Goal: Transaction & Acquisition: Purchase product/service

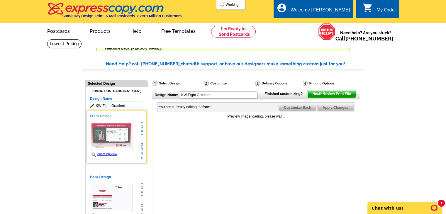
click at [110, 139] on img at bounding box center [111, 136] width 43 height 29
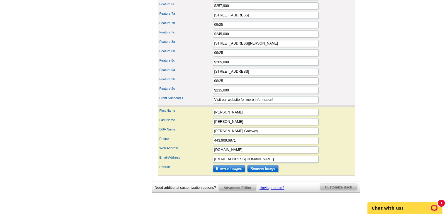
scroll to position [402, 0]
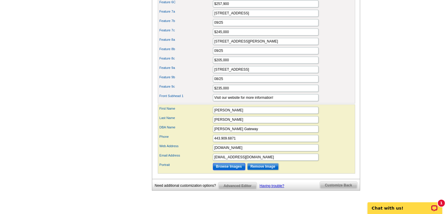
click at [231, 170] on input "Browse Images" at bounding box center [229, 166] width 32 height 7
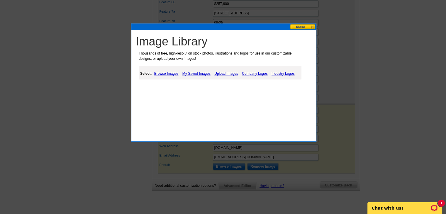
click at [230, 70] on link "Upload Images" at bounding box center [226, 73] width 27 height 7
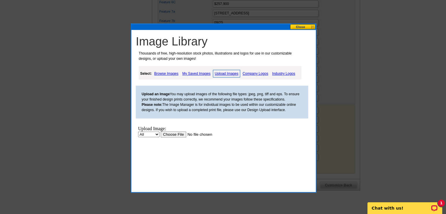
scroll to position [0, 0]
click at [170, 137] on input "file" at bounding box center [198, 134] width 74 height 6
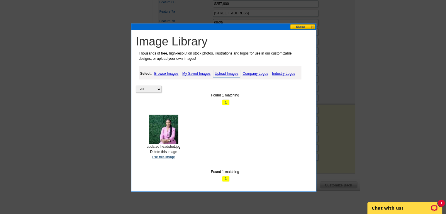
click at [161, 156] on link "use this image" at bounding box center [163, 157] width 23 height 4
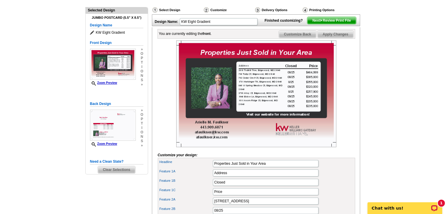
scroll to position [71, 0]
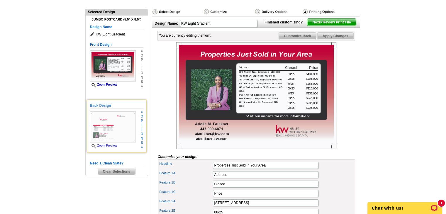
click at [114, 118] on img at bounding box center [113, 126] width 46 height 31
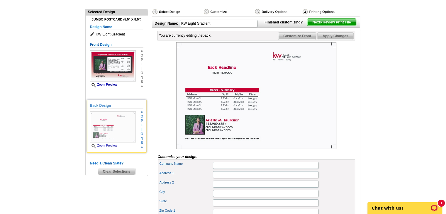
click at [103, 104] on h5 "Back Design" at bounding box center [116, 106] width 53 height 6
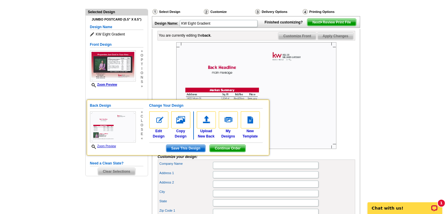
click at [299, 102] on img at bounding box center [256, 95] width 160 height 107
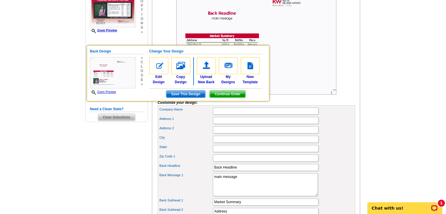
scroll to position [123, 0]
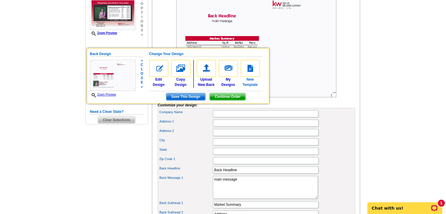
click at [247, 68] on img at bounding box center [250, 68] width 19 height 17
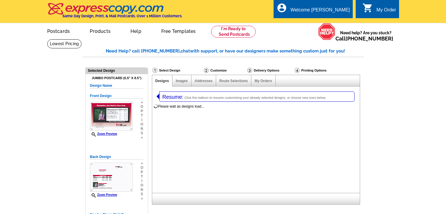
select select "1"
select select "2"
select select "back"
select select "785"
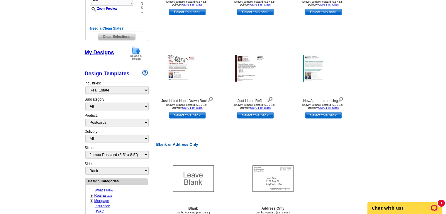
scroll to position [192, 0]
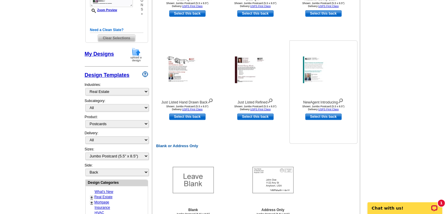
click at [317, 71] on img at bounding box center [323, 70] width 41 height 27
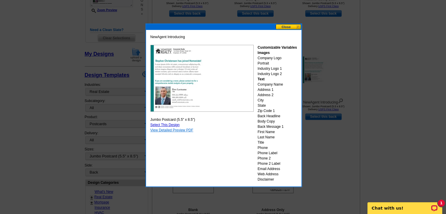
click at [179, 128] on link "View Detailed Preview PDF" at bounding box center [171, 130] width 43 height 4
click at [280, 25] on button at bounding box center [288, 27] width 26 height 6
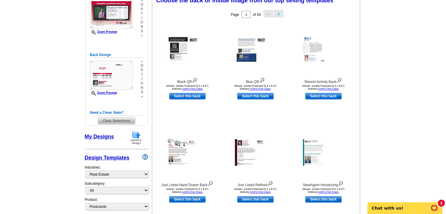
scroll to position [108, 0]
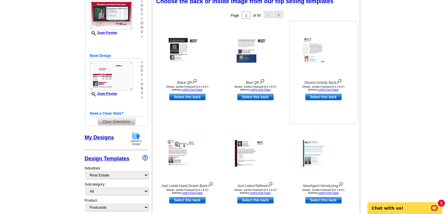
click at [313, 54] on img at bounding box center [323, 50] width 41 height 27
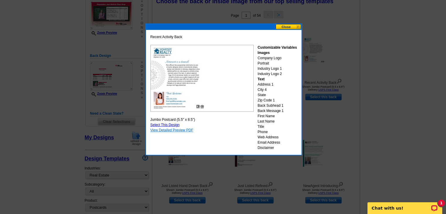
click at [176, 129] on link "View Detailed Preview PDF" at bounding box center [171, 130] width 43 height 4
click at [168, 123] on link "Select This Design" at bounding box center [164, 125] width 29 height 4
select select "front"
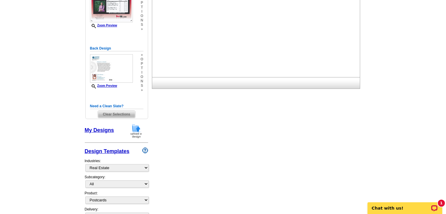
scroll to position [0, 0]
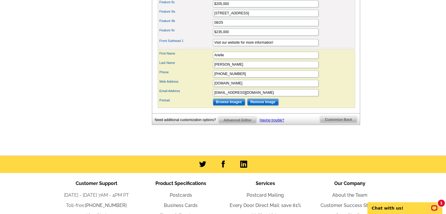
scroll to position [456, 0]
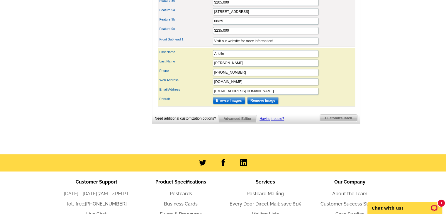
click at [338, 122] on span "Customize Back" at bounding box center [338, 118] width 37 height 7
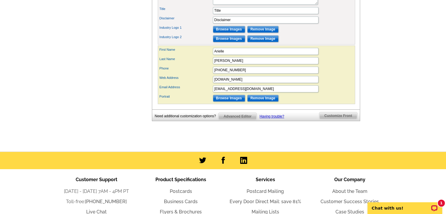
scroll to position [108, 0]
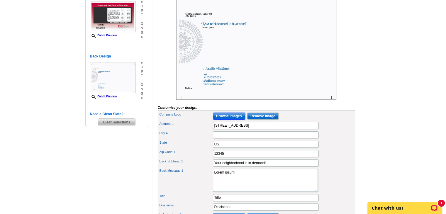
click at [229, 120] on input "Browse Images" at bounding box center [229, 115] width 32 height 7
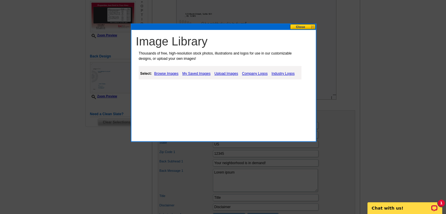
click at [229, 73] on link "Upload Images" at bounding box center [226, 73] width 27 height 7
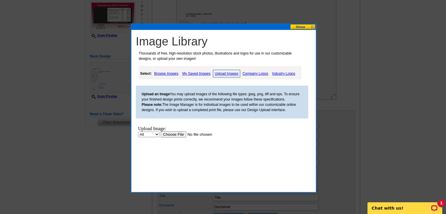
scroll to position [0, 0]
click at [169, 135] on input "file" at bounding box center [198, 134] width 74 height 6
click at [258, 71] on link "Company Logos" at bounding box center [255, 73] width 28 height 7
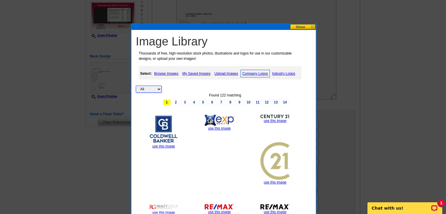
click at [156, 89] on select "All Property" at bounding box center [149, 89] width 26 height 7
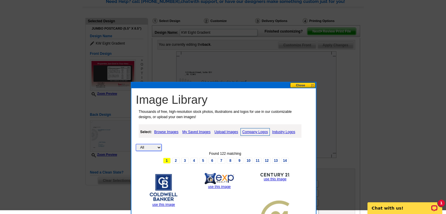
scroll to position [46, 0]
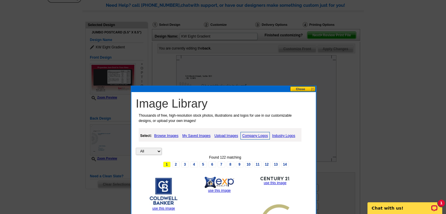
click at [221, 132] on link "Upload Images" at bounding box center [226, 135] width 27 height 7
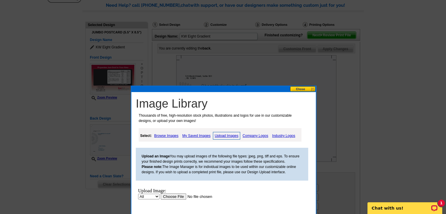
scroll to position [0, 0]
click at [166, 200] on body "Upload Image: All Property Upload" at bounding box center [191, 214] width 107 height 52
click at [165, 198] on input "file" at bounding box center [198, 196] width 74 height 6
click at [173, 196] on input "file" at bounding box center [198, 196] width 74 height 6
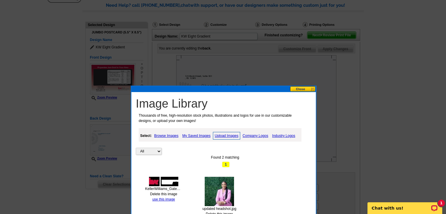
click at [160, 182] on img at bounding box center [163, 181] width 29 height 9
click at [159, 198] on link "use this image" at bounding box center [163, 199] width 23 height 4
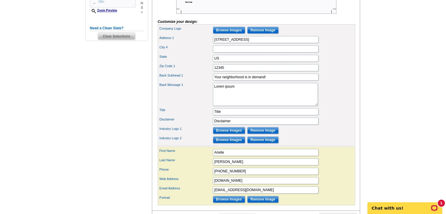
scroll to position [192, 0]
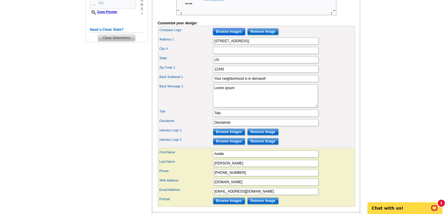
click at [233, 35] on input "Browse Images" at bounding box center [229, 31] width 32 height 7
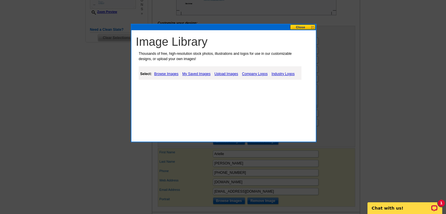
click at [221, 72] on link "Upload Images" at bounding box center [226, 73] width 27 height 7
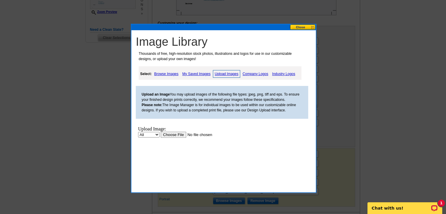
scroll to position [0, 0]
click at [170, 133] on input "file" at bounding box center [198, 134] width 74 height 6
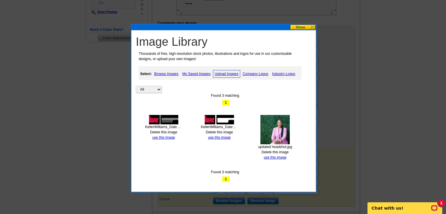
click at [161, 125] on div "KellerWilliams_Gateway_Logo_CMYK.png" at bounding box center [163, 126] width 37 height 5
click at [156, 136] on link "use this image" at bounding box center [163, 137] width 23 height 4
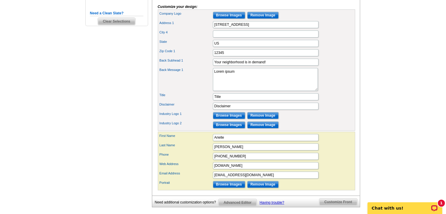
scroll to position [184, 0]
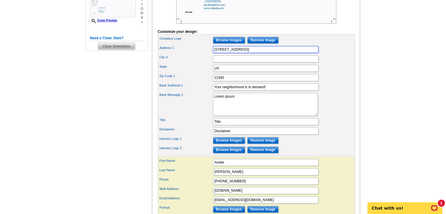
drag, startPoint x: 275, startPoint y: 59, endPoint x: 184, endPoint y: 62, distance: 91.4
click at [184, 54] on div "Address 1 123 Main Street, Suite 101" at bounding box center [256, 49] width 195 height 9
type input "8015 Corporate Drive"
type input "Suite C"
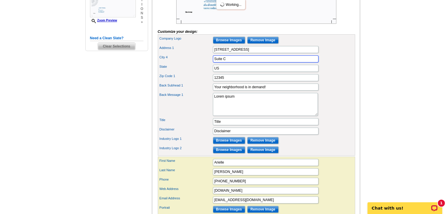
drag, startPoint x: 228, startPoint y: 68, endPoint x: 199, endPoint y: 69, distance: 29.6
click at [199, 64] on div "City 4 Suite C" at bounding box center [256, 58] width 195 height 9
click at [249, 53] on input "8015 Corporate Drive" at bounding box center [265, 49] width 105 height 7
paste input "Suite C"
type input "[STREET_ADDRESS]"
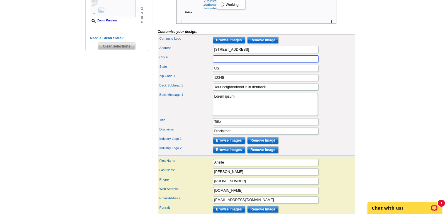
click at [242, 62] on input "City 4" at bounding box center [265, 58] width 105 height 7
type input "[GEOGRAPHIC_DATA]"
type input "[US_STATE]"
type input "21236"
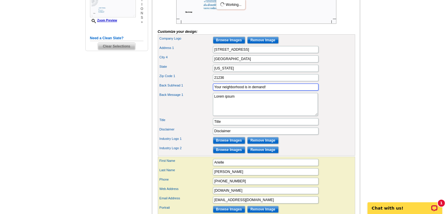
click at [271, 91] on input "Your neighborhood is in demand!" at bounding box center [265, 86] width 105 height 7
drag, startPoint x: 243, startPoint y: 96, endPoint x: 193, endPoint y: 96, distance: 49.8
click at [193, 92] on div "Back Subhead 1 Your neighborhood is in demand!" at bounding box center [256, 86] width 195 height 9
type input "Edgewood is in demand!"
click at [234, 112] on textarea "Lorem ipsum" at bounding box center [265, 104] width 105 height 23
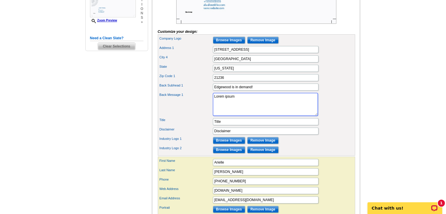
drag, startPoint x: 234, startPoint y: 112, endPoint x: 198, endPoint y: 104, distance: 37.1
click at [198, 104] on div "Back Message 1 Lorem ipsum" at bounding box center [256, 104] width 195 height 25
paste textarea "Buyers are actively looking for homes in Edgewood, and yours could be next! Whe…"
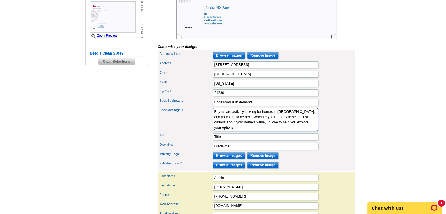
scroll to position [174, 0]
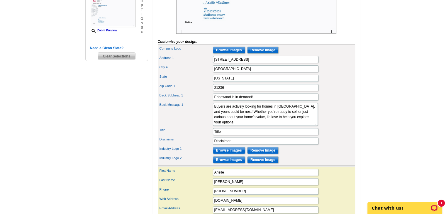
click at [329, 110] on div "Back Message 1 Lorem ipsum" at bounding box center [256, 114] width 195 height 25
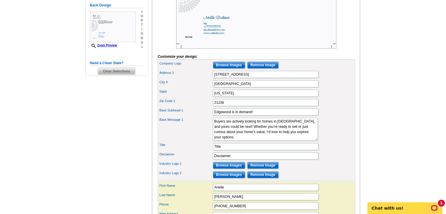
scroll to position [161, 0]
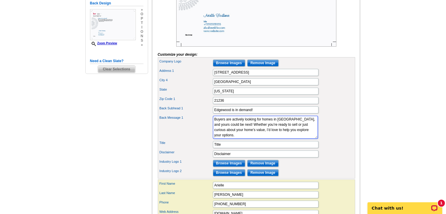
click at [253, 139] on textarea "Lorem ipsum" at bounding box center [265, 127] width 105 height 23
paste textarea "Call or text me today for a free, no-obligation home value estimate"
type textarea "Buyers are actively looking for homes in Edgewood, and yours could be next! Whe…"
click at [225, 148] on input "Title" at bounding box center [265, 144] width 105 height 7
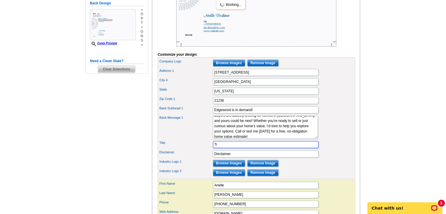
type input "T"
paste input "®"
type input "REALTOR ®"
click at [231, 167] on input "Browse Images" at bounding box center [229, 163] width 32 height 7
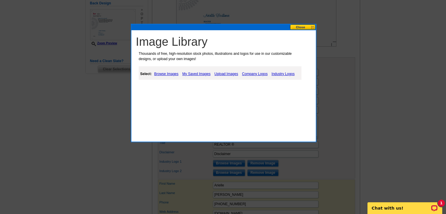
click at [194, 68] on div "Select: Browse Images My Saved Images Upload Images Company Logos Industry Logos" at bounding box center [220, 72] width 163 height 13
click at [196, 74] on link "My Saved Images" at bounding box center [196, 73] width 31 height 7
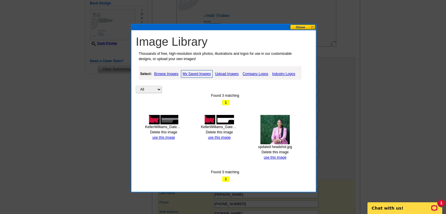
click at [276, 158] on div "updated headshot.jpg Delete this image use this image" at bounding box center [274, 137] width 37 height 45
click at [273, 157] on link "use this image" at bounding box center [274, 157] width 23 height 4
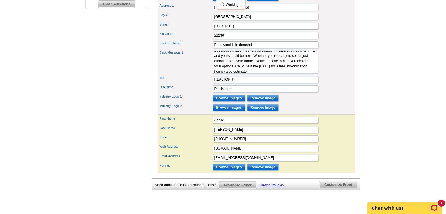
scroll to position [231, 0]
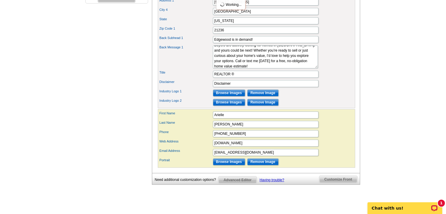
click at [352, 129] on div "Last Name Faulkner" at bounding box center [256, 124] width 195 height 9
drag, startPoint x: 258, startPoint y: 140, endPoint x: 203, endPoint y: 140, distance: 54.5
click at [203, 138] on div "Phone +15555555555" at bounding box center [256, 133] width 195 height 9
type input "443.909.6871"
drag, startPoint x: 253, startPoint y: 151, endPoint x: 188, endPoint y: 156, distance: 65.5
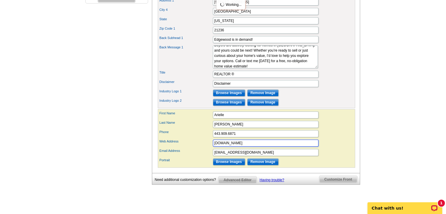
click at [188, 156] on div "First Name Arielle Last Name Faulkner Phone 443.909.6871 Web Address www.websit…" at bounding box center [256, 138] width 197 height 59
type input "A"
type input "afaulkner.kw.com"
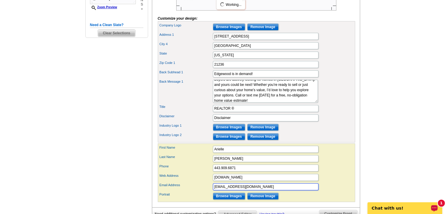
scroll to position [230, 0]
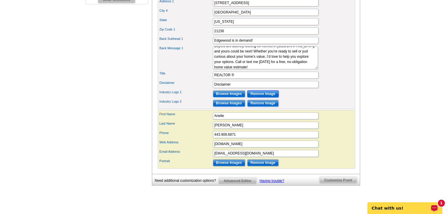
click at [269, 97] on input "Remove Image" at bounding box center [262, 93] width 31 height 7
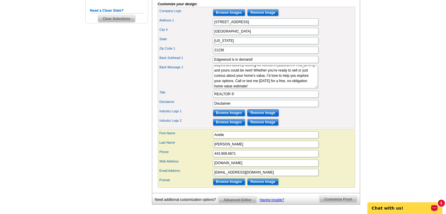
scroll to position [212, 0]
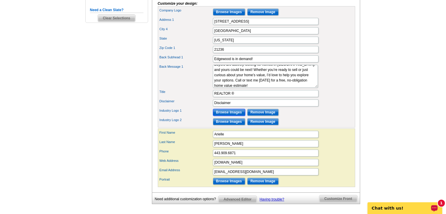
click at [229, 116] on input "Browse Images" at bounding box center [229, 112] width 32 height 7
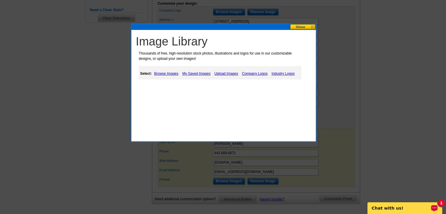
click at [281, 73] on link "Industry Logos" at bounding box center [283, 73] width 26 height 7
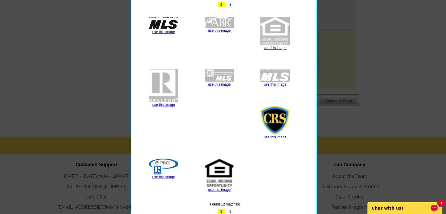
scroll to position [311, 0]
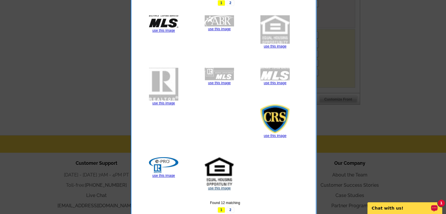
click at [219, 187] on link "use this image" at bounding box center [219, 188] width 23 height 4
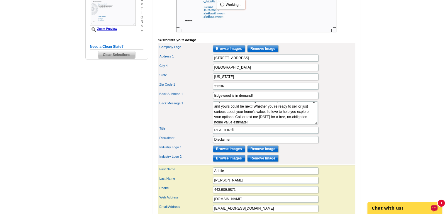
scroll to position [184, 0]
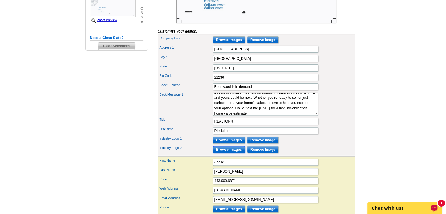
click at [224, 153] on input "Browse Images" at bounding box center [229, 149] width 32 height 7
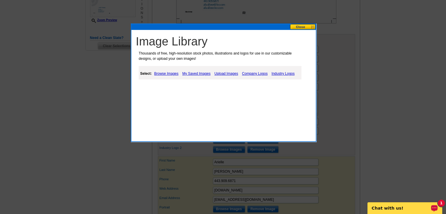
click at [273, 74] on link "Industry Logos" at bounding box center [283, 73] width 26 height 7
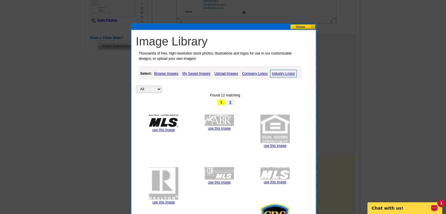
click at [231, 103] on link "2" at bounding box center [230, 102] width 8 height 6
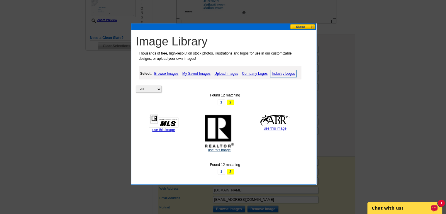
click at [221, 150] on link "use this image" at bounding box center [219, 150] width 23 height 4
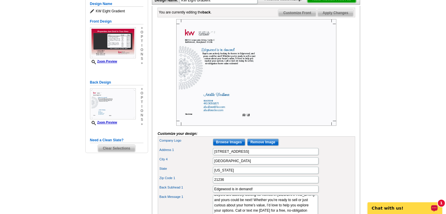
scroll to position [80, 0]
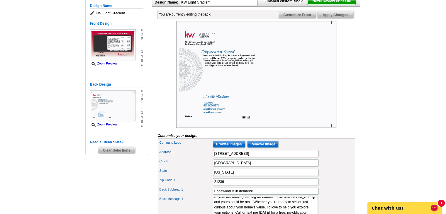
click at [309, 18] on span "Customize Front" at bounding box center [297, 14] width 38 height 7
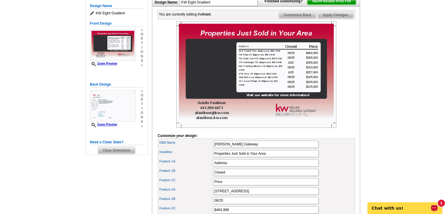
scroll to position [86, 0]
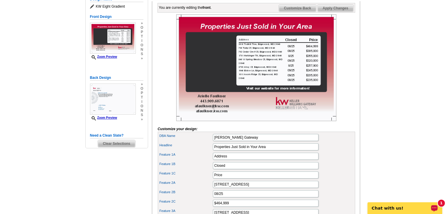
click at [291, 12] on span "Customize Back" at bounding box center [297, 8] width 37 height 7
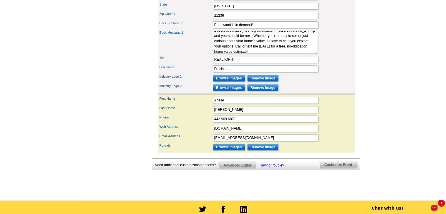
scroll to position [246, 0]
click at [247, 168] on span "Advanced Editor" at bounding box center [237, 164] width 38 height 7
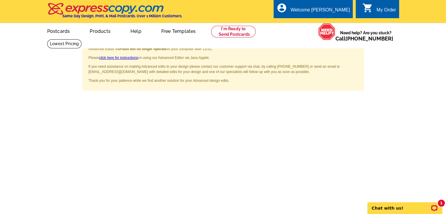
drag, startPoint x: 448, startPoint y: 84, endPoint x: 408, endPoint y: 89, distance: 40.7
click at [357, 47] on span "×" at bounding box center [355, 46] width 4 height 8
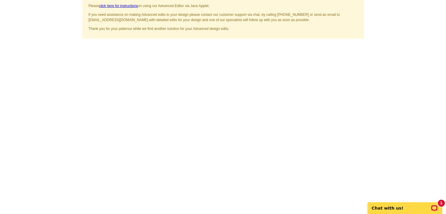
scroll to position [40, 0]
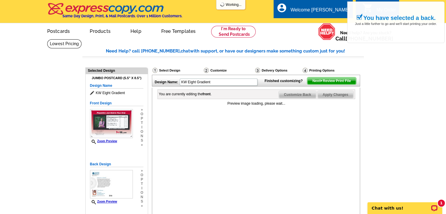
click at [301, 98] on span "Customize Back" at bounding box center [297, 94] width 37 height 7
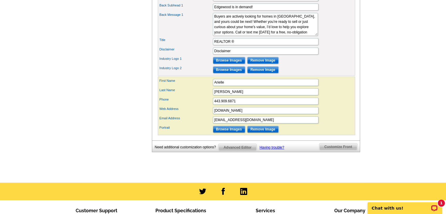
scroll to position [263, 0]
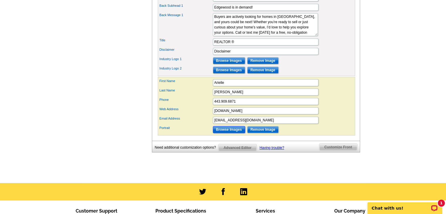
click at [240, 133] on input "Browse Images" at bounding box center [229, 129] width 32 height 7
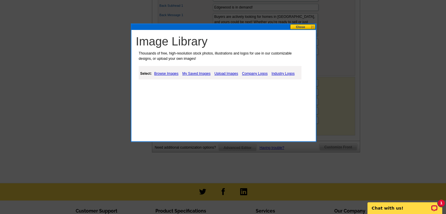
click at [195, 74] on link "My Saved Images" at bounding box center [196, 73] width 31 height 7
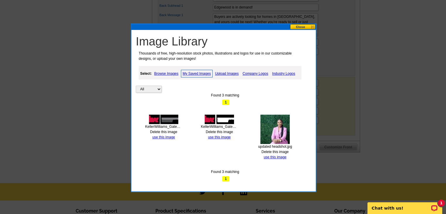
click at [270, 123] on img at bounding box center [274, 129] width 29 height 29
click at [280, 155] on link "use this image" at bounding box center [274, 157] width 23 height 4
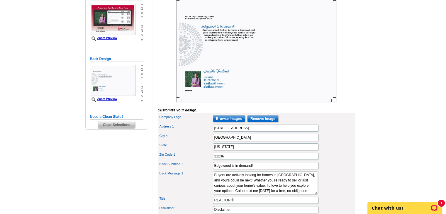
scroll to position [103, 0]
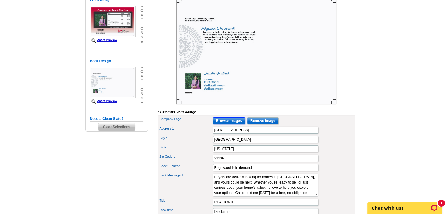
click at [215, 124] on input "Browse Images" at bounding box center [229, 120] width 32 height 7
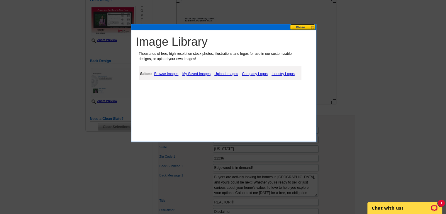
click at [197, 71] on link "My Saved Images" at bounding box center [196, 73] width 31 height 7
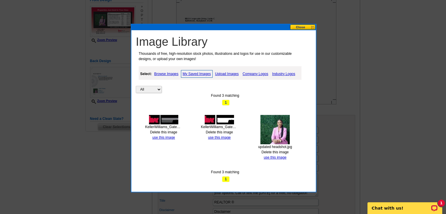
click at [173, 117] on img at bounding box center [163, 119] width 29 height 9
click at [159, 136] on link "use this image" at bounding box center [163, 137] width 23 height 4
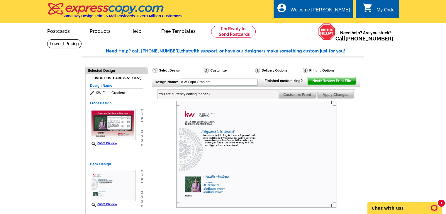
click at [346, 84] on span "Next Review Print File" at bounding box center [331, 80] width 48 height 7
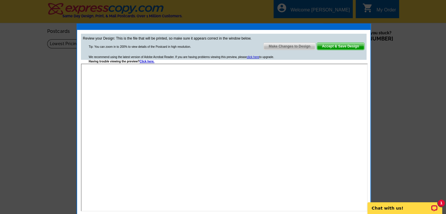
click at [284, 43] on span "Make Changes to Design" at bounding box center [289, 46] width 52 height 7
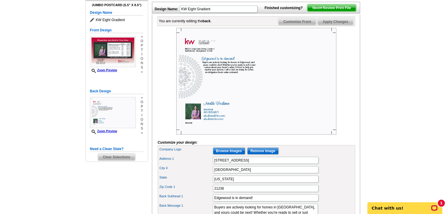
scroll to position [74, 0]
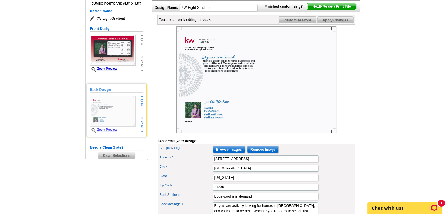
click at [102, 87] on div "Back Design Zoom Preview » o p t i o n s » Change Your Design Edit Design Copy …" at bounding box center [117, 110] width 60 height 53
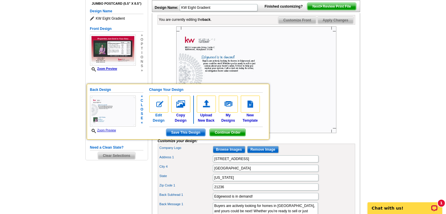
click at [155, 105] on img at bounding box center [158, 104] width 19 height 17
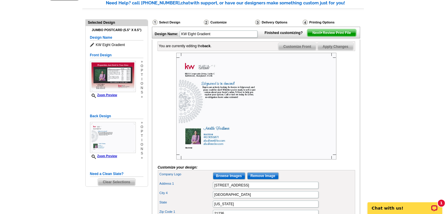
scroll to position [47, 0]
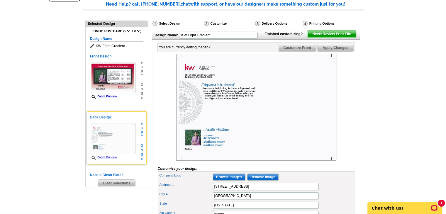
click at [102, 115] on h5 "Back Design" at bounding box center [116, 118] width 53 height 6
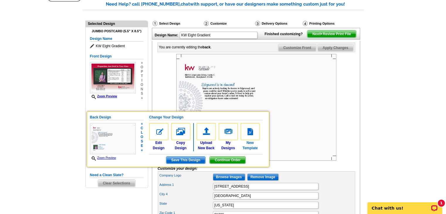
click at [253, 133] on img at bounding box center [250, 131] width 19 height 17
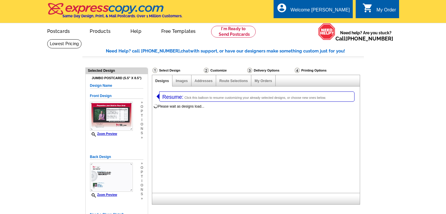
select select "1"
select select "2"
select select "back"
select select "785"
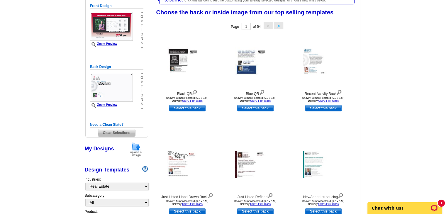
scroll to position [98, 0]
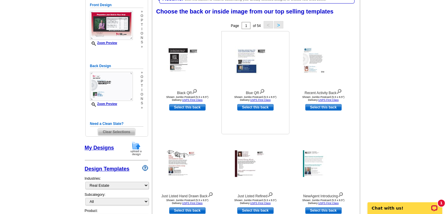
click at [250, 67] on img at bounding box center [255, 61] width 41 height 28
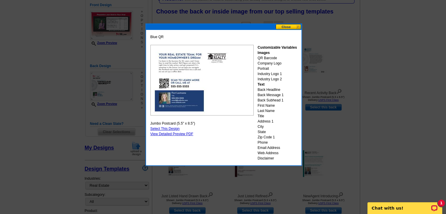
click at [293, 28] on button at bounding box center [288, 27] width 26 height 6
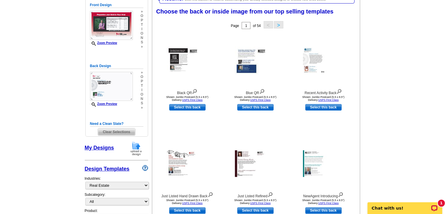
drag, startPoint x: 438, startPoint y: 68, endPoint x: 450, endPoint y: 105, distance: 38.5
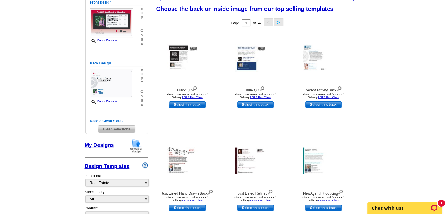
scroll to position [100, 0]
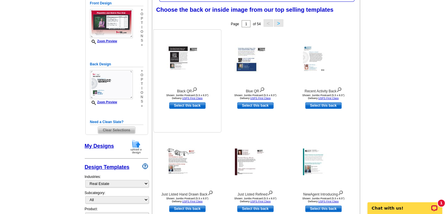
click at [178, 57] on img at bounding box center [187, 59] width 41 height 28
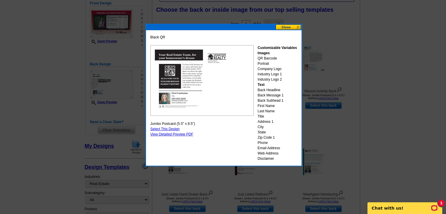
click at [291, 25] on button at bounding box center [288, 27] width 26 height 6
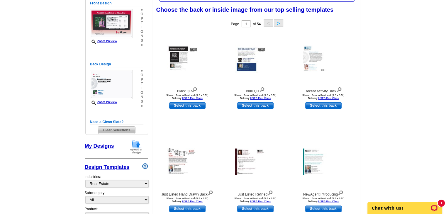
drag, startPoint x: 445, startPoint y: 39, endPoint x: 450, endPoint y: 89, distance: 50.6
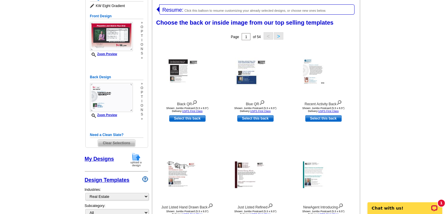
scroll to position [100, 0]
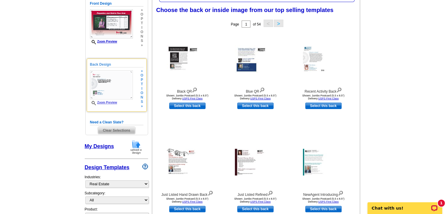
click at [96, 64] on h5 "Back Design" at bounding box center [116, 65] width 53 height 6
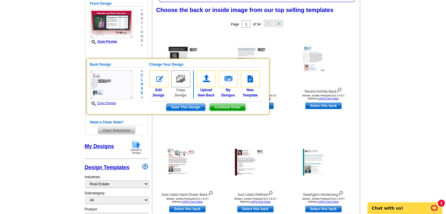
click at [232, 108] on span "Continue Order" at bounding box center [227, 107] width 36 height 7
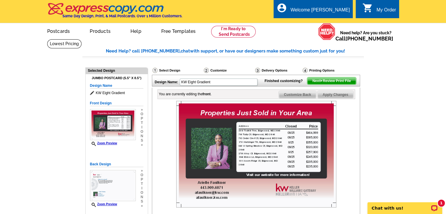
click at [304, 98] on span "Customize Back" at bounding box center [297, 94] width 37 height 7
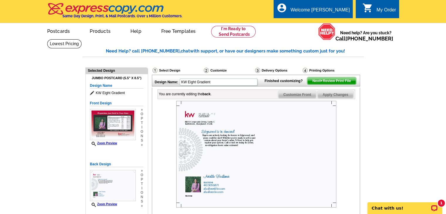
click at [325, 84] on span "Next Review Print File" at bounding box center [331, 80] width 48 height 7
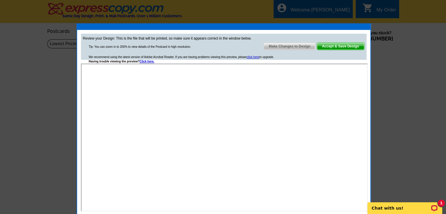
click at [289, 44] on span "Make Changes to Design" at bounding box center [289, 46] width 52 height 7
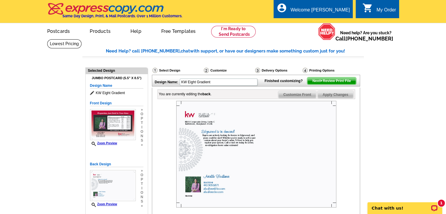
click at [289, 98] on span "Customize Front" at bounding box center [297, 94] width 38 height 7
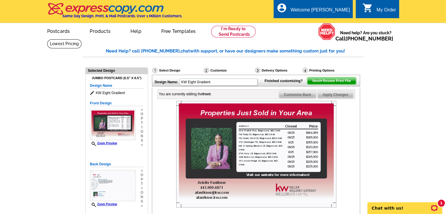
click at [289, 98] on span "Customize Back" at bounding box center [297, 94] width 37 height 7
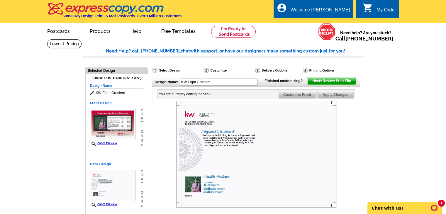
click at [289, 98] on span "Customize Front" at bounding box center [297, 94] width 38 height 7
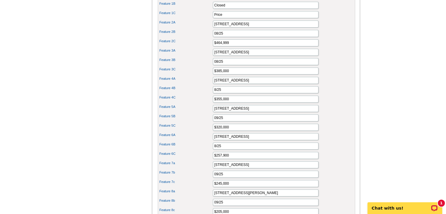
scroll to position [258, 0]
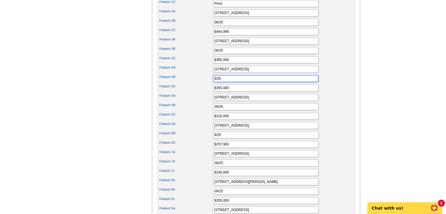
click at [213, 82] on input "8/25" at bounding box center [265, 78] width 105 height 7
type input "08/25"
click at [399, 58] on main "Need Help? call 800-260-5887, chat with support, or have our designers make som…" at bounding box center [223, 66] width 446 height 571
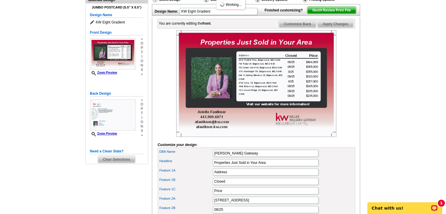
scroll to position [0, 0]
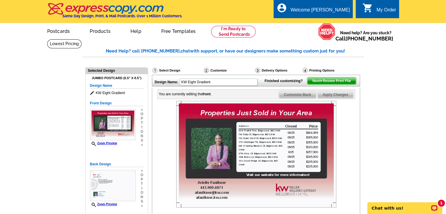
click at [351, 84] on span "Next Review Print File" at bounding box center [331, 80] width 48 height 7
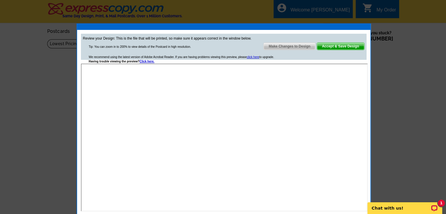
click at [272, 49] on span "Make Changes to Design" at bounding box center [289, 46] width 52 height 7
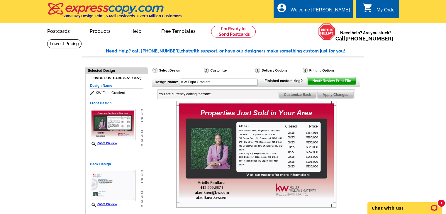
click at [335, 98] on span "Apply Changes" at bounding box center [334, 94] width 35 height 7
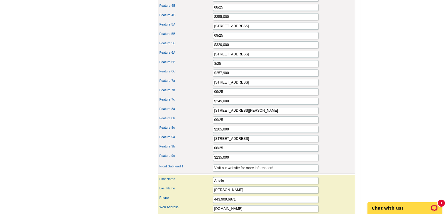
scroll to position [328, 0]
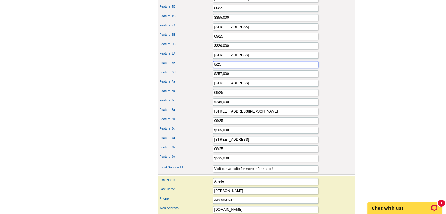
click at [213, 68] on input "8/25" at bounding box center [265, 64] width 105 height 7
type input "08/25"
click at [328, 60] on div "Feature 6A 840 W Spring Meadow Ct, Edgewood, MD 21040" at bounding box center [256, 54] width 195 height 9
click at [224, 172] on input "Visit our website for more information!" at bounding box center [265, 168] width 105 height 7
type input "Visit my website for more information!"
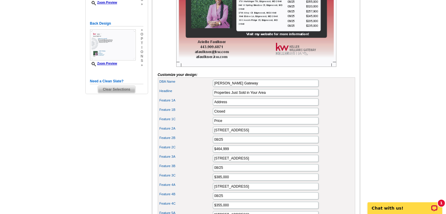
scroll to position [0, 0]
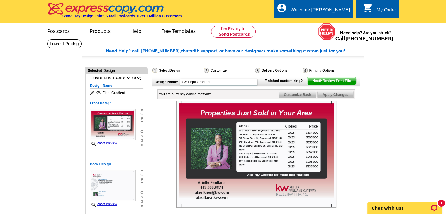
click at [340, 84] on span "Next Review Print File" at bounding box center [331, 80] width 48 height 7
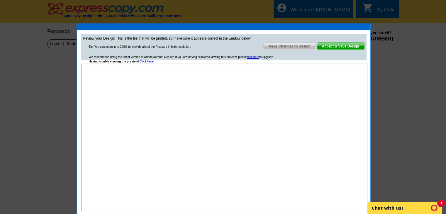
click at [369, 182] on div "Review your Design: This is the file that will be printed, so make sure it appe…" at bounding box center [223, 122] width 293 height 185
click at [339, 46] on span "Accept & Save Design" at bounding box center [340, 46] width 47 height 7
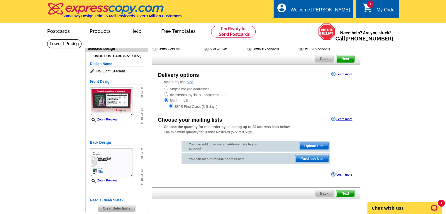
click at [347, 116] on div "Choose your mailing lists Learn more" at bounding box center [255, 118] width 207 height 7
click at [345, 119] on link "Learn more" at bounding box center [341, 119] width 21 height 5
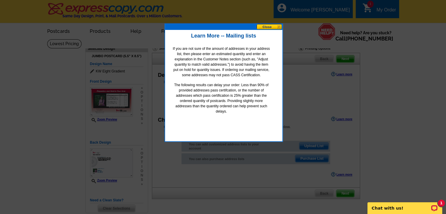
click at [272, 28] on button at bounding box center [269, 27] width 26 height 6
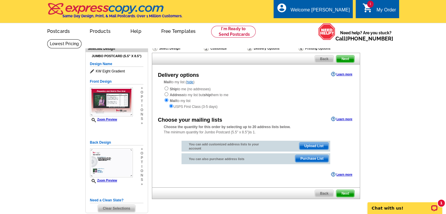
click at [316, 157] on span "Purchase List" at bounding box center [311, 158] width 33 height 7
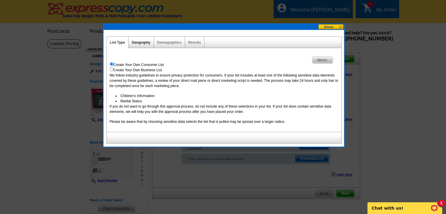
click at [146, 44] on link "Geography" at bounding box center [141, 42] width 18 height 4
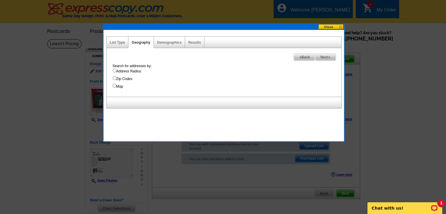
click at [114, 78] on input "Zip Codes" at bounding box center [114, 78] width 4 height 4
radio input "true"
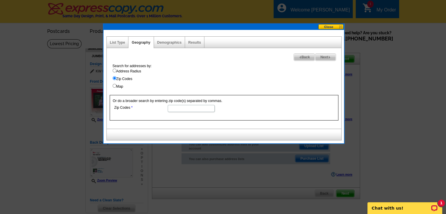
click at [178, 108] on input "Zip Codes" at bounding box center [191, 108] width 47 height 7
type input "21040"
click at [225, 72] on label "Address Radius" at bounding box center [226, 71] width 229 height 5
click at [116, 72] on input "Address Radius" at bounding box center [114, 71] width 4 height 4
radio input "true"
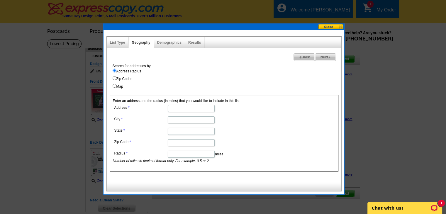
click at [196, 111] on input "Address" at bounding box center [191, 108] width 47 height 7
type input "849 Clover Leaf Ct"
type input "Edgewood"
type input "Maryland"
type input "21040"
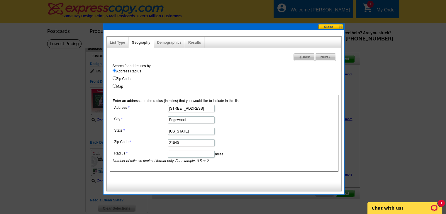
click at [189, 151] on input "Radius" at bounding box center [191, 154] width 47 height 7
type input "5"
click at [287, 125] on form "Address 849 Clover Leaf Ct City Edgewood State Maryland Zip Code 21040 Radius 5…" at bounding box center [224, 133] width 222 height 60
click at [168, 43] on link "Demographics" at bounding box center [169, 42] width 24 height 4
select select
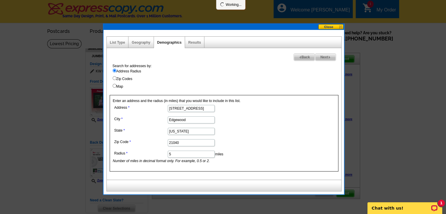
select select
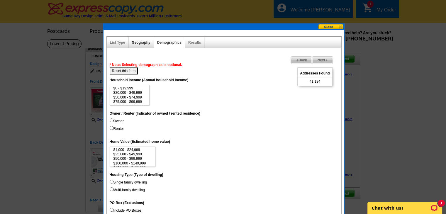
click at [143, 42] on link "Geography" at bounding box center [141, 42] width 18 height 4
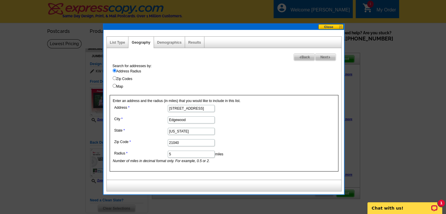
click at [165, 45] on div "Demographics" at bounding box center [169, 42] width 31 height 11
click at [169, 42] on link "Demographics" at bounding box center [169, 42] width 24 height 4
select select
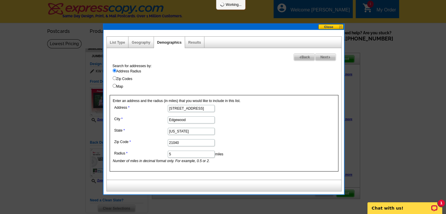
select select
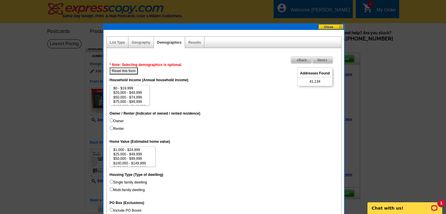
click at [111, 118] on input "Owner" at bounding box center [112, 120] width 4 height 4
radio input "true"
click at [244, 154] on dd "$1,000 - $24,999 $25,000 - $49,999 $50,000 - $99,999 $100,000 - $149,999 $150,0…" at bounding box center [224, 156] width 229 height 21
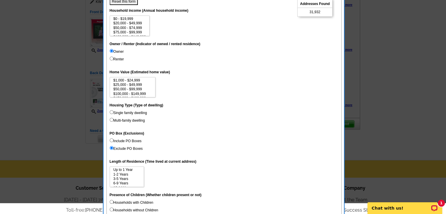
scroll to position [70, 0]
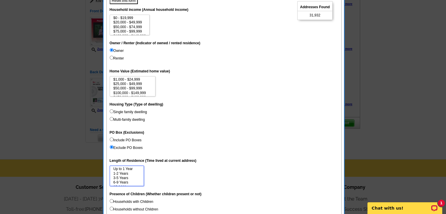
click at [126, 178] on option "3-5 Years" at bounding box center [127, 178] width 28 height 4
click at [120, 184] on option "10-14 Years" at bounding box center [127, 183] width 28 height 4
click at [120, 180] on option "6-9 Years" at bounding box center [127, 179] width 28 height 4
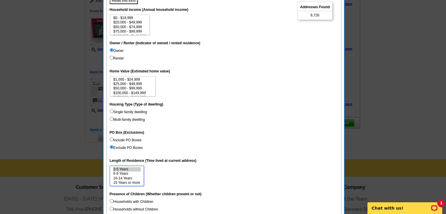
select select "3-5"
click at [136, 181] on option "15 Years or more" at bounding box center [127, 182] width 28 height 4
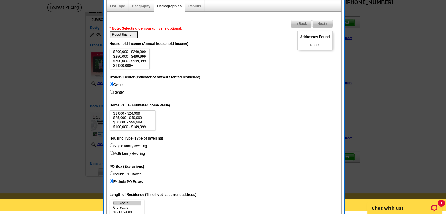
scroll to position [0, 0]
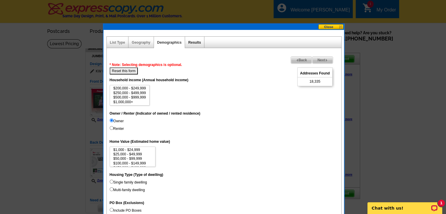
click at [195, 42] on link "Results" at bounding box center [194, 42] width 13 height 4
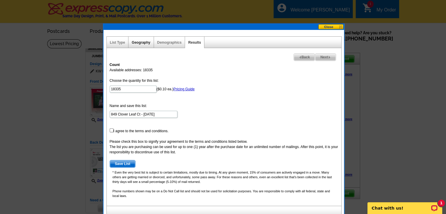
click at [140, 42] on link "Geography" at bounding box center [141, 42] width 18 height 4
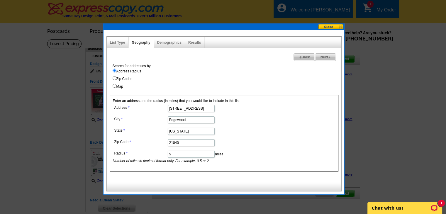
click at [183, 153] on input "5" at bounding box center [191, 154] width 47 height 7
type input "3"
click at [285, 124] on form "Address 849 Clover Leaf Ct City Edgewood State Maryland Zip Code 21040 Radius 3…" at bounding box center [224, 133] width 222 height 60
click at [180, 39] on div "Demographics" at bounding box center [169, 42] width 31 height 11
click at [180, 41] on link "Demographics" at bounding box center [169, 42] width 24 height 4
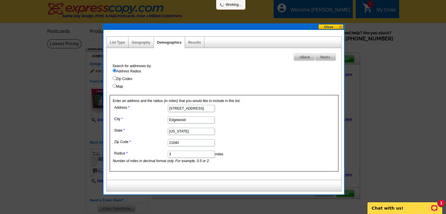
select select
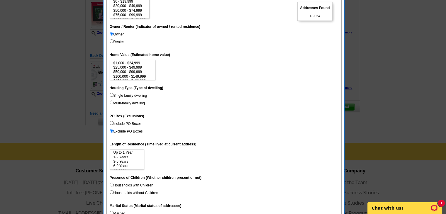
scroll to position [88, 0]
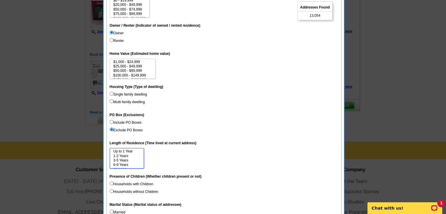
click at [133, 154] on option "1-2 Years" at bounding box center [127, 156] width 28 height 4
click at [126, 160] on option "3-5 Years" at bounding box center [127, 160] width 28 height 4
click at [126, 163] on option "6-9 Years" at bounding box center [127, 165] width 28 height 4
click at [124, 161] on option "10-14 Years" at bounding box center [127, 161] width 28 height 4
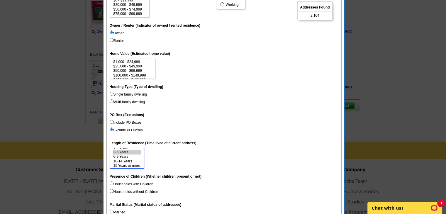
select select "3-5"
click at [125, 163] on option "15 Years or more" at bounding box center [127, 165] width 28 height 4
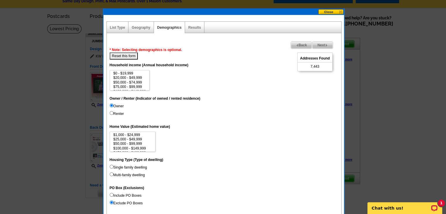
scroll to position [14, 0]
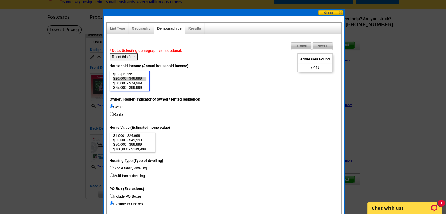
click at [132, 79] on option "$20,000 - $49,999" at bounding box center [130, 78] width 34 height 4
click at [132, 83] on option "$50,000 - $74,999" at bounding box center [130, 83] width 34 height 4
click at [132, 86] on option "$75,000 - $99,999" at bounding box center [130, 88] width 34 height 4
click at [142, 76] on option "$75,000 - $99,999" at bounding box center [130, 76] width 34 height 4
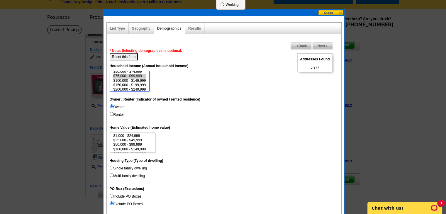
select select "100000-149999"
click at [137, 79] on option "$100,000 - $149,999" at bounding box center [130, 81] width 34 height 4
select select
click at [139, 80] on option "$100,000 - $149,999" at bounding box center [130, 81] width 34 height 4
click at [319, 48] on span "Next" at bounding box center [322, 45] width 20 height 7
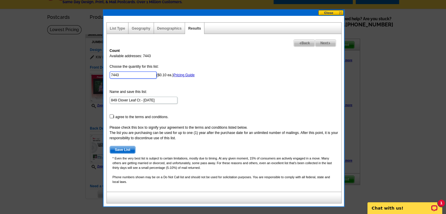
drag, startPoint x: 125, startPoint y: 72, endPoint x: 105, endPoint y: 70, distance: 20.3
drag, startPoint x: 105, startPoint y: 70, endPoint x: 169, endPoint y: 57, distance: 64.9
click at [169, 57] on div "Count Available addresses: 7443 Choose the quantity for this list: 7443 ($0.10 …" at bounding box center [224, 118] width 234 height 146
drag, startPoint x: 123, startPoint y: 73, endPoint x: 104, endPoint y: 71, distance: 19.2
click at [104, 71] on div "List Type Geography Map Demographics Results Next Back Count Available addresse…" at bounding box center [223, 111] width 240 height 190
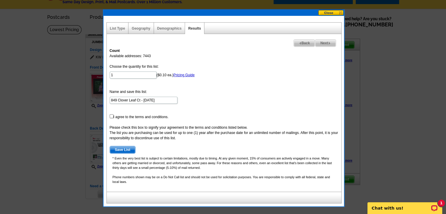
drag, startPoint x: 104, startPoint y: 71, endPoint x: 105, endPoint y: 79, distance: 7.3
click at [105, 79] on div "List Type Geography Map Demographics Results Next Back Count Available addresse…" at bounding box center [223, 111] width 240 height 190
click at [120, 76] on input "1" at bounding box center [133, 74] width 47 height 7
type input "1"
type input "200"
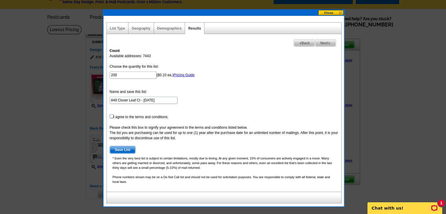
click at [110, 114] on input "checkbox" at bounding box center [112, 116] width 4 height 4
checkbox input "true"
click at [129, 147] on span "Save List" at bounding box center [122, 149] width 25 height 7
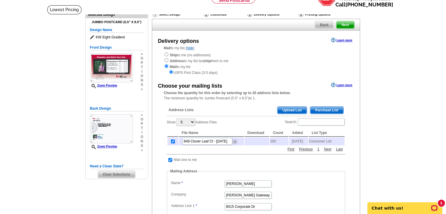
scroll to position [32, 0]
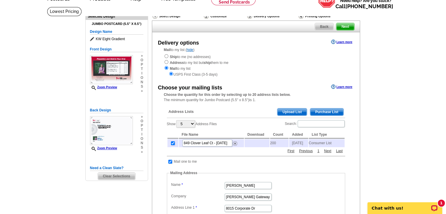
click at [274, 142] on td "200" at bounding box center [279, 143] width 18 height 8
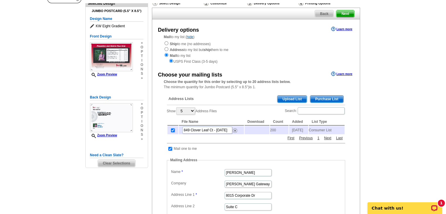
scroll to position [47, 0]
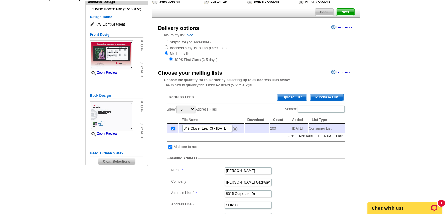
click at [273, 128] on td "200" at bounding box center [279, 128] width 18 height 8
click at [330, 98] on span "Purchase List" at bounding box center [326, 97] width 33 height 7
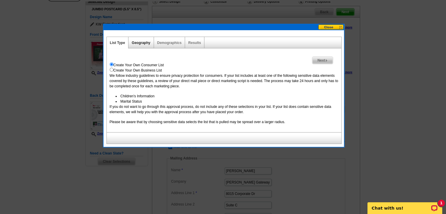
click at [145, 41] on link "Geography" at bounding box center [141, 43] width 18 height 4
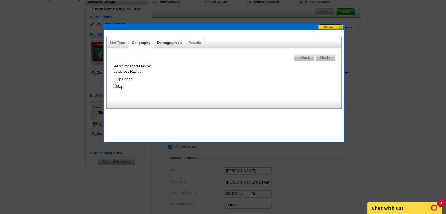
click at [163, 43] on link "Demographics" at bounding box center [169, 43] width 24 height 4
select select
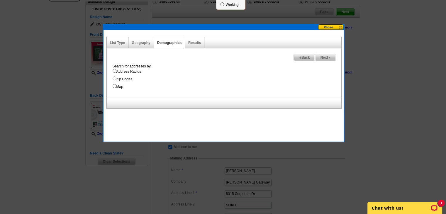
select select
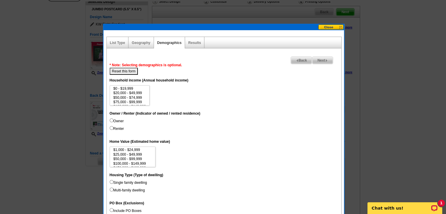
click at [339, 26] on button at bounding box center [331, 27] width 26 height 6
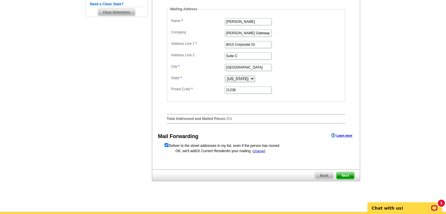
scroll to position [197, 0]
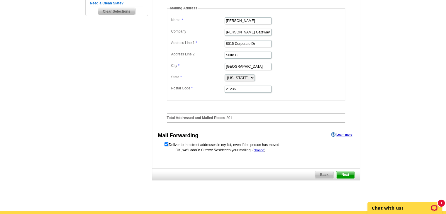
click at [340, 175] on span "Next" at bounding box center [345, 174] width 18 height 7
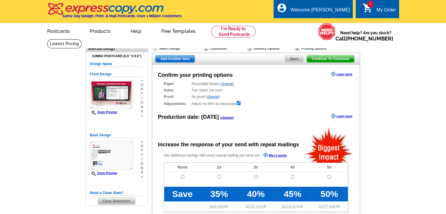
radio input "false"
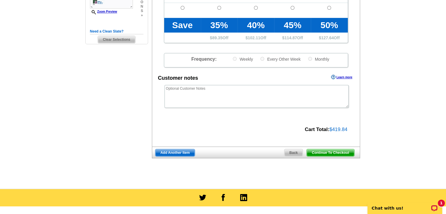
scroll to position [188, 0]
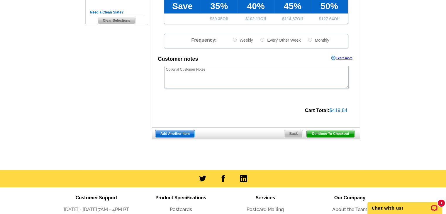
drag, startPoint x: 336, startPoint y: 136, endPoint x: 319, endPoint y: 120, distance: 23.8
click at [336, 136] on span "Continue To Checkout" at bounding box center [329, 133] width 47 height 7
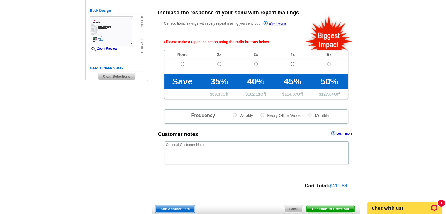
scroll to position [131, 0]
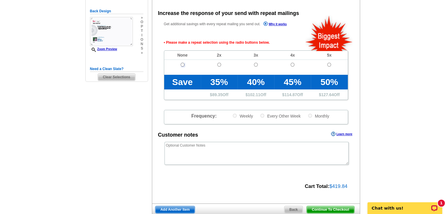
click at [183, 64] on input "radio" at bounding box center [182, 65] width 4 height 4
radio input "true"
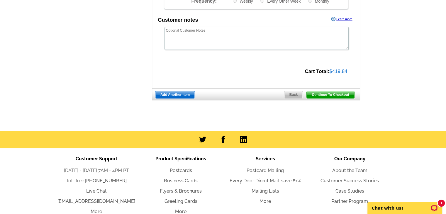
scroll to position [245, 0]
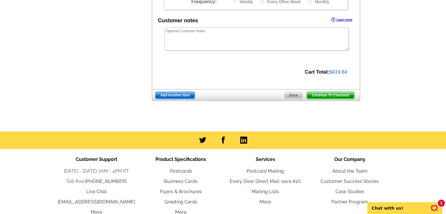
click at [336, 95] on span "Continue To Checkout" at bounding box center [329, 95] width 47 height 7
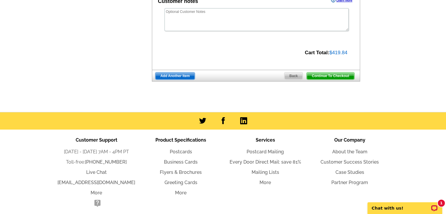
scroll to position [226, 0]
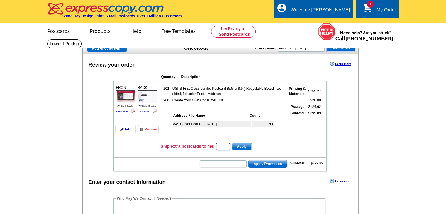
click at [229, 145] on input "text" at bounding box center [223, 146] width 14 height 7
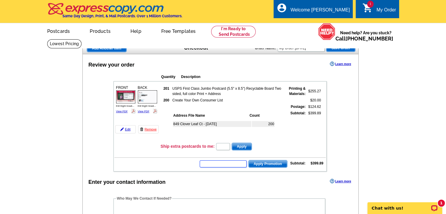
click at [205, 163] on input "text" at bounding box center [223, 163] width 47 height 7
paste input "6KW24"
type input "6KW24"
click at [276, 160] on span "Apply Promotion" at bounding box center [267, 163] width 38 height 7
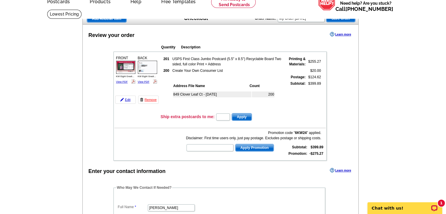
scroll to position [27, 0]
